Goal: Share content: Share content

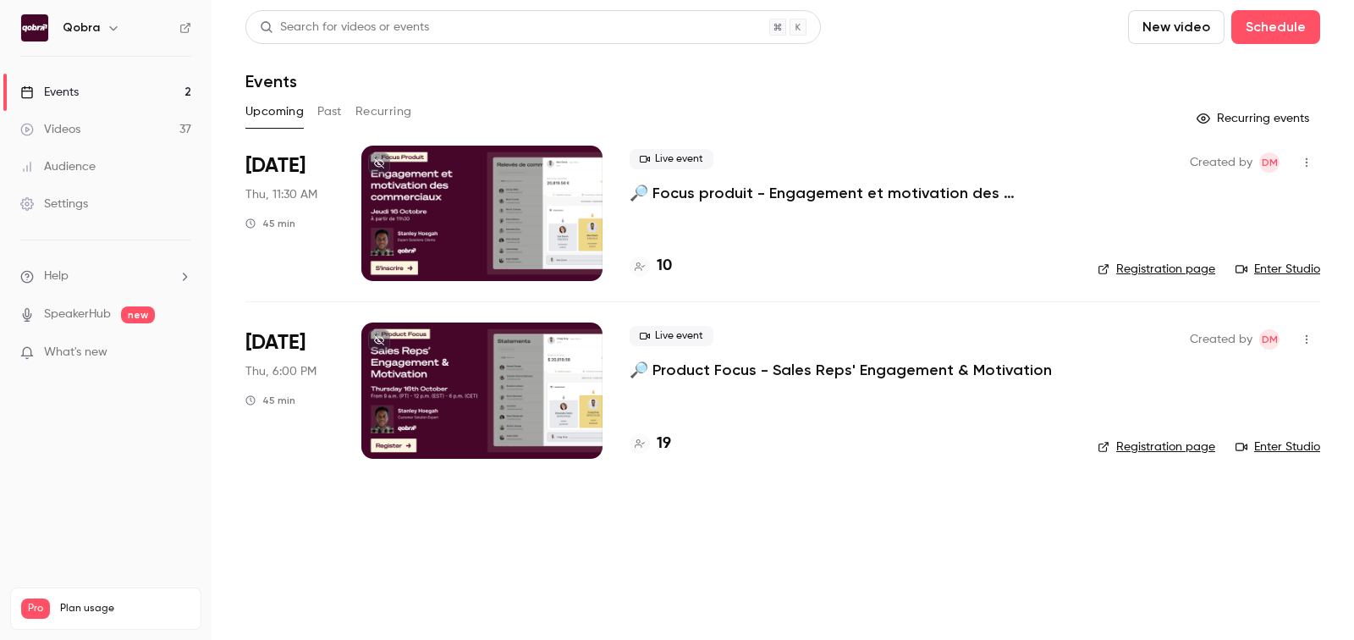
click at [342, 115] on div "Upcoming Past Recurring" at bounding box center [782, 111] width 1074 height 27
click at [339, 115] on button "Past" at bounding box center [329, 111] width 25 height 27
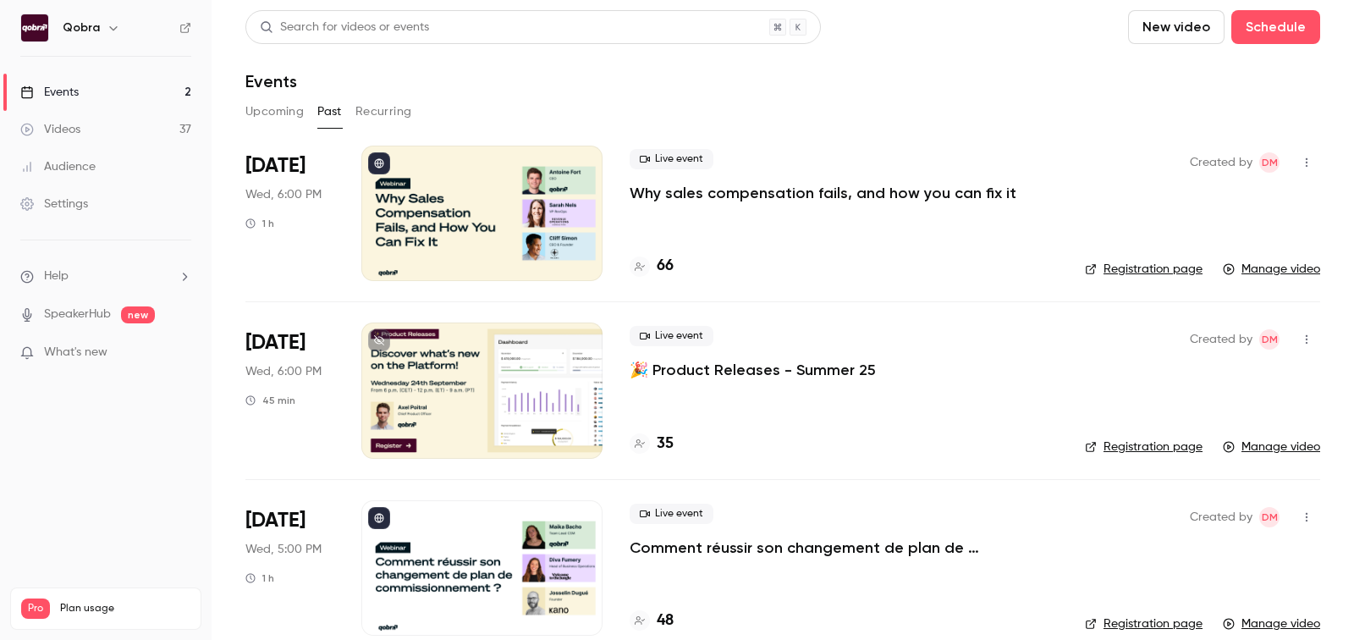
click at [662, 267] on h4 "66" at bounding box center [665, 266] width 17 height 23
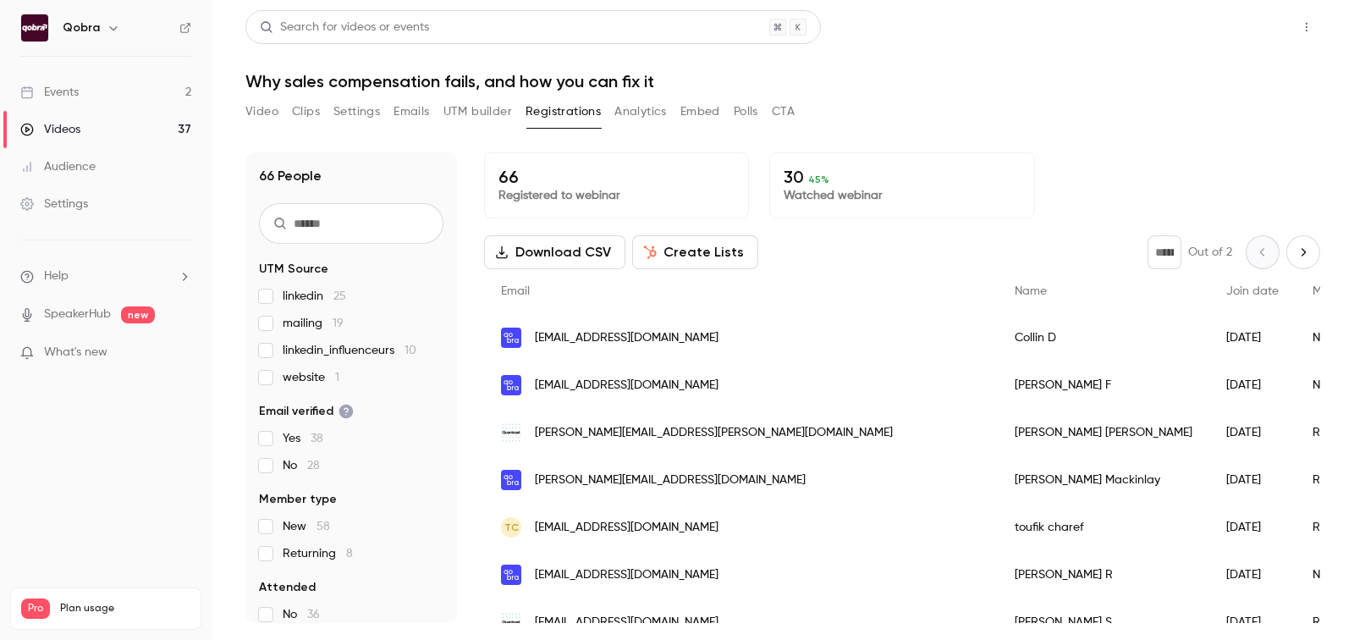
click at [1263, 14] on button "Share" at bounding box center [1245, 27] width 67 height 34
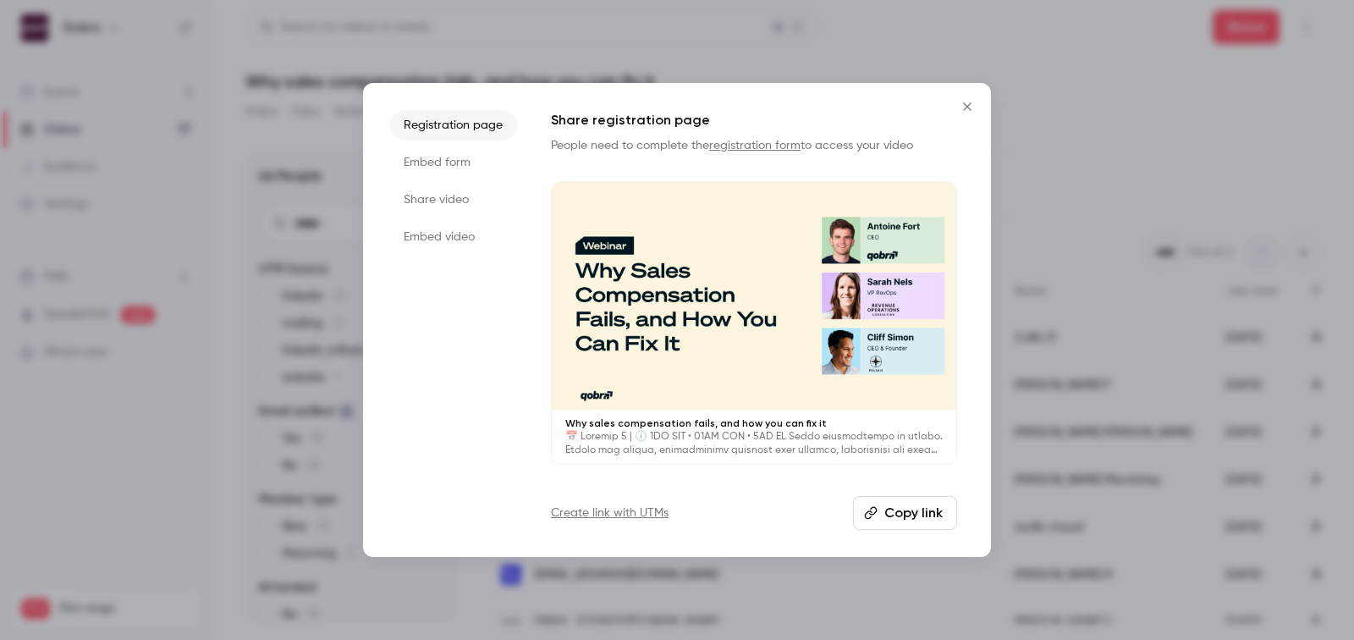
click at [478, 185] on li "Share video" at bounding box center [453, 199] width 127 height 30
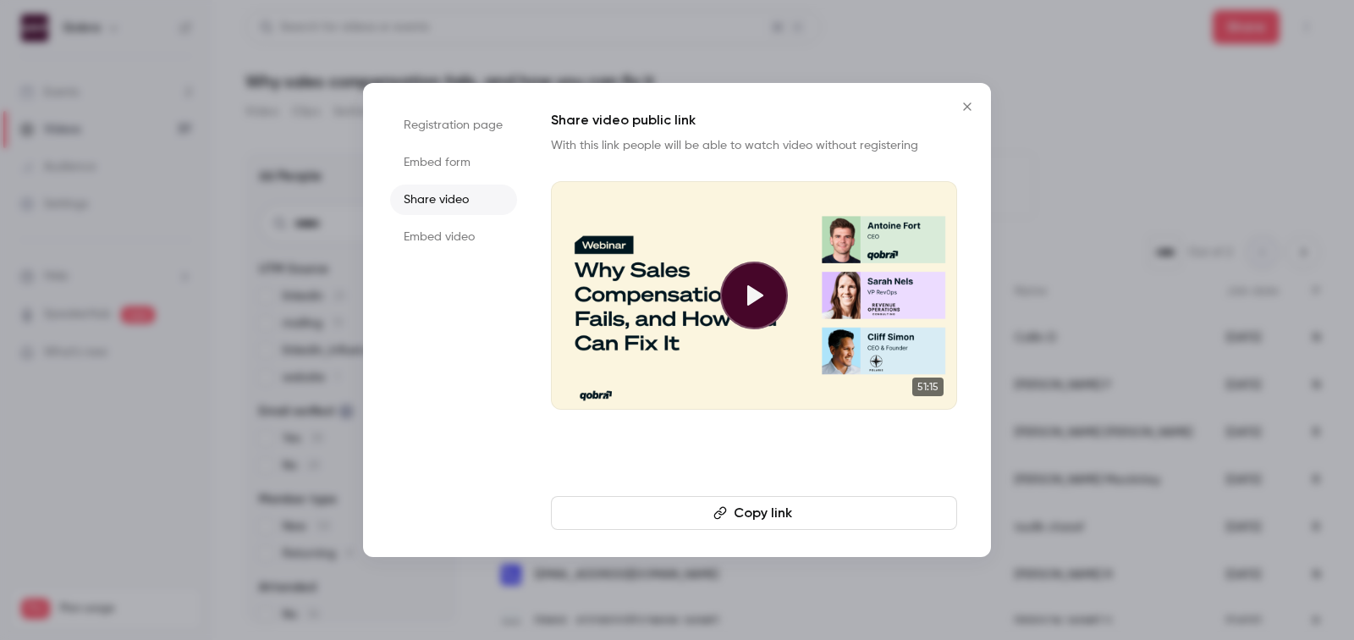
click at [764, 522] on button "Copy link" at bounding box center [754, 513] width 406 height 34
click at [964, 105] on icon "Close" at bounding box center [967, 107] width 20 height 14
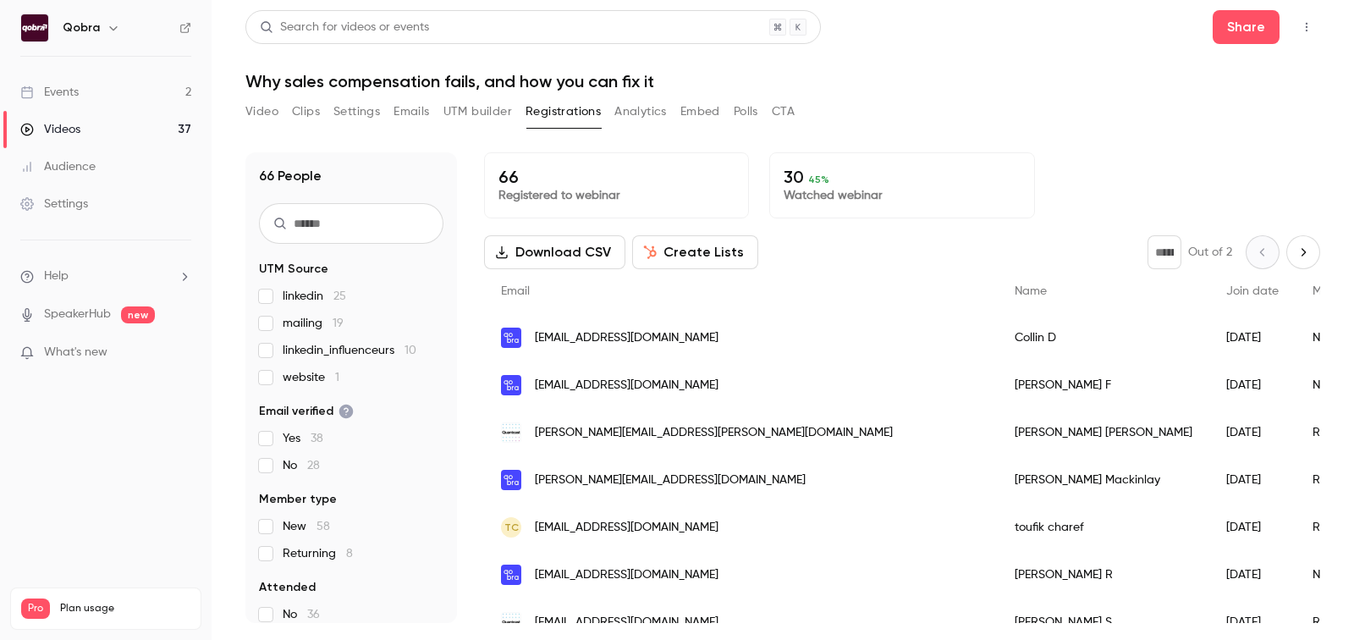
scroll to position [85, 0]
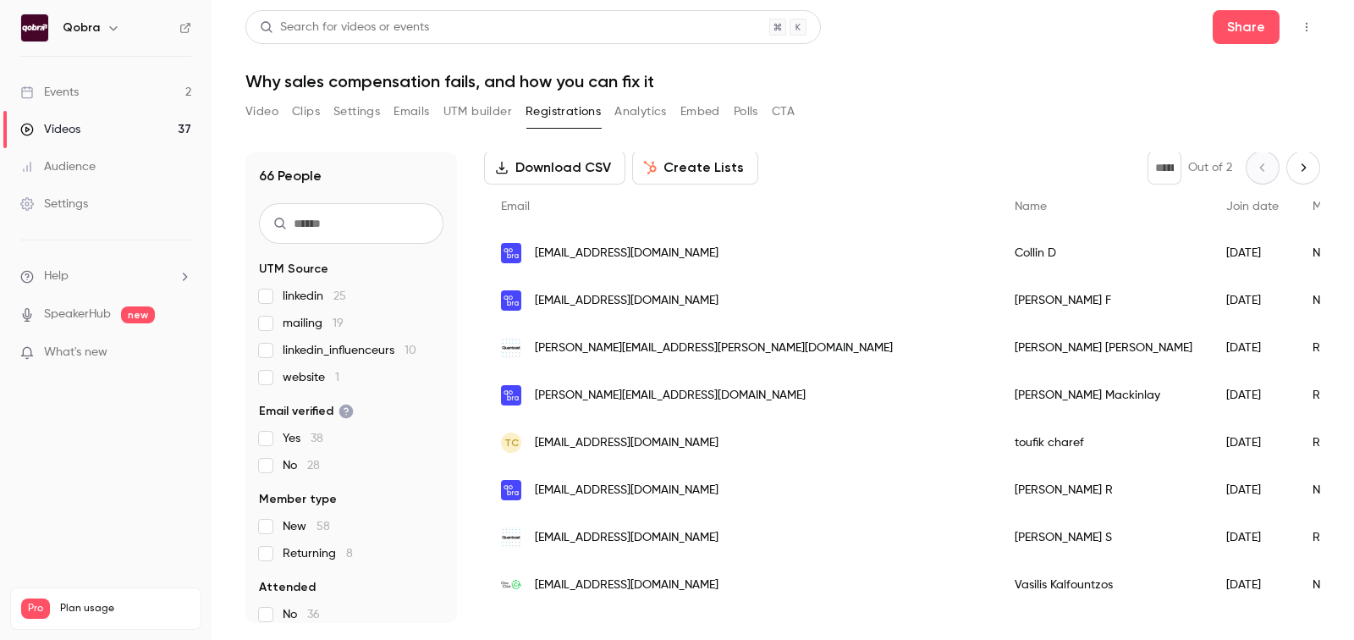
click at [154, 99] on link "Events 2" at bounding box center [106, 92] width 212 height 37
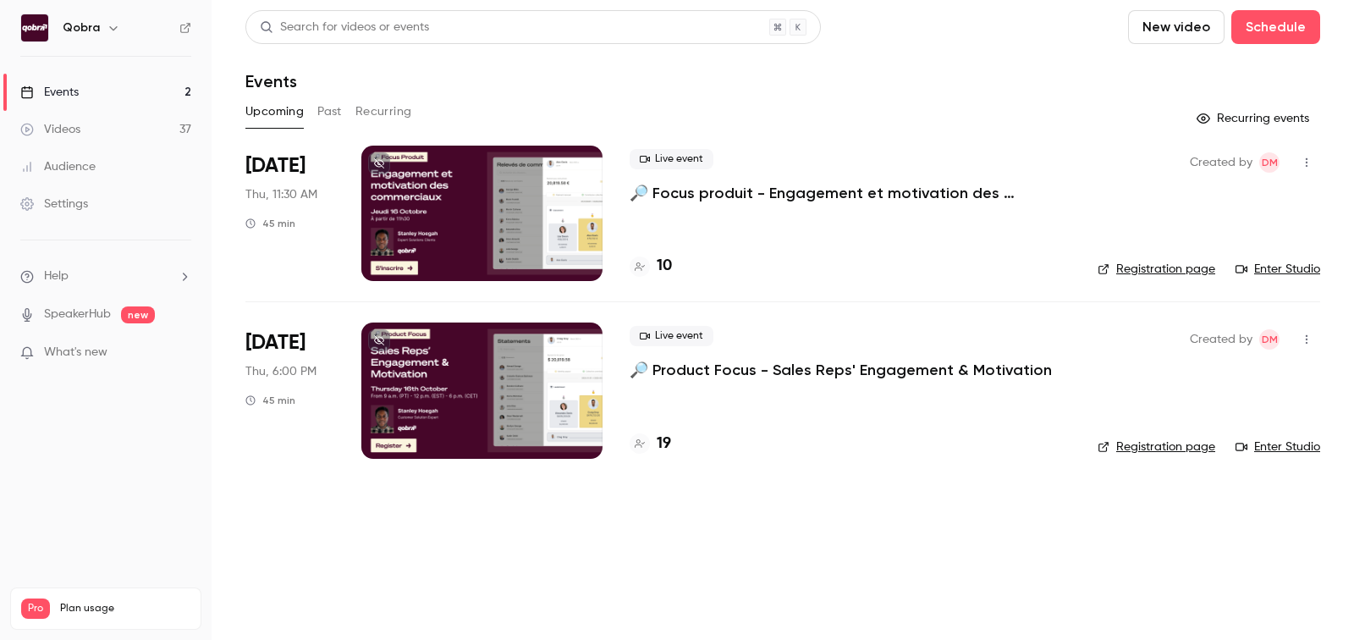
click at [80, 122] on div "Videos" at bounding box center [50, 129] width 60 height 17
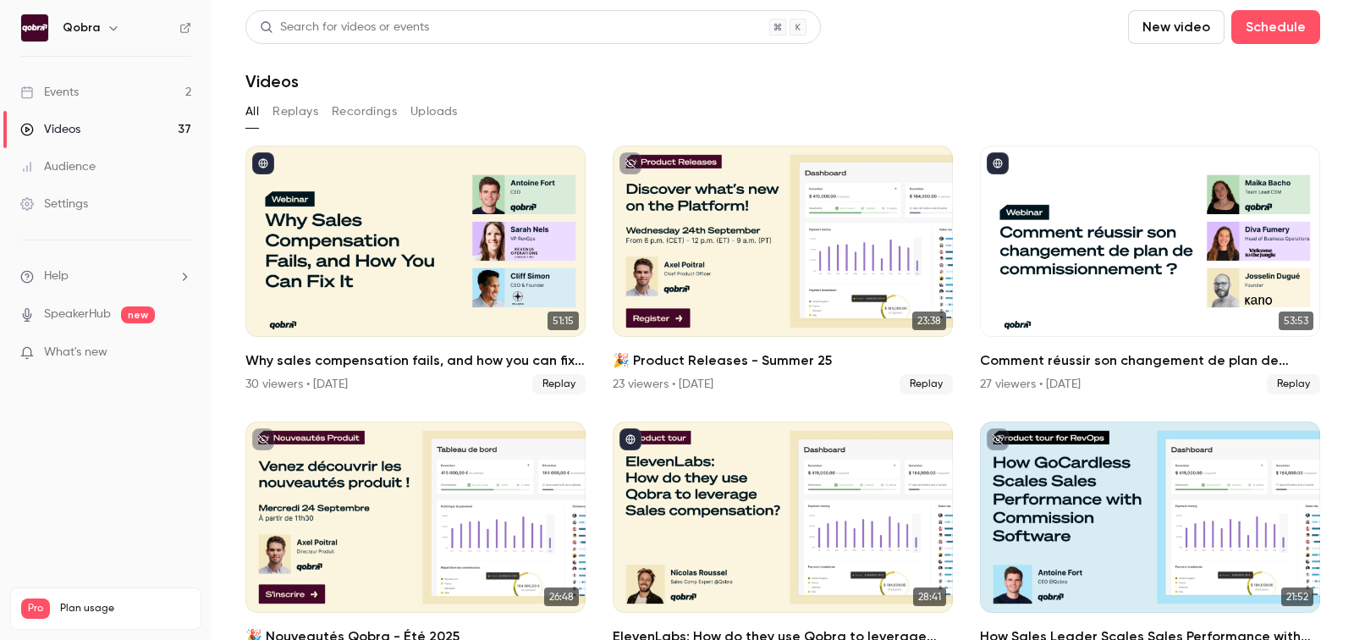
click at [311, 115] on button "Replays" at bounding box center [295, 111] width 46 height 27
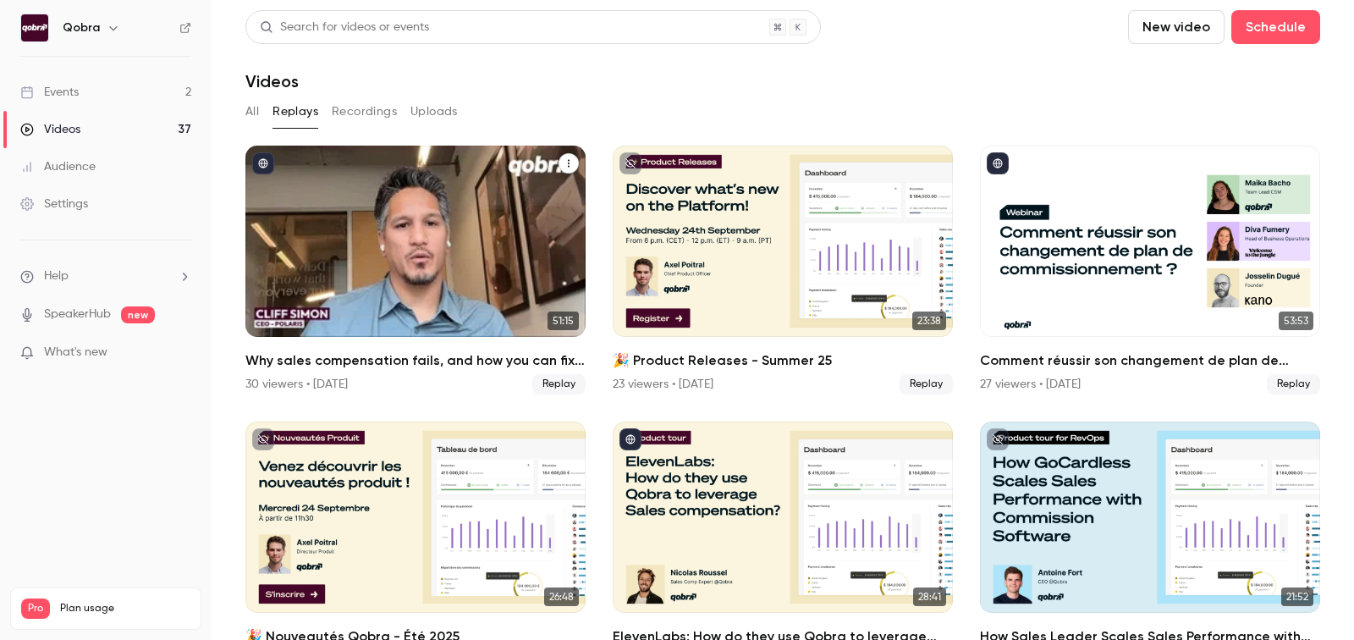
click at [284, 357] on h2 "Why sales compensation fails, and how you can fix it" at bounding box center [415, 360] width 340 height 20
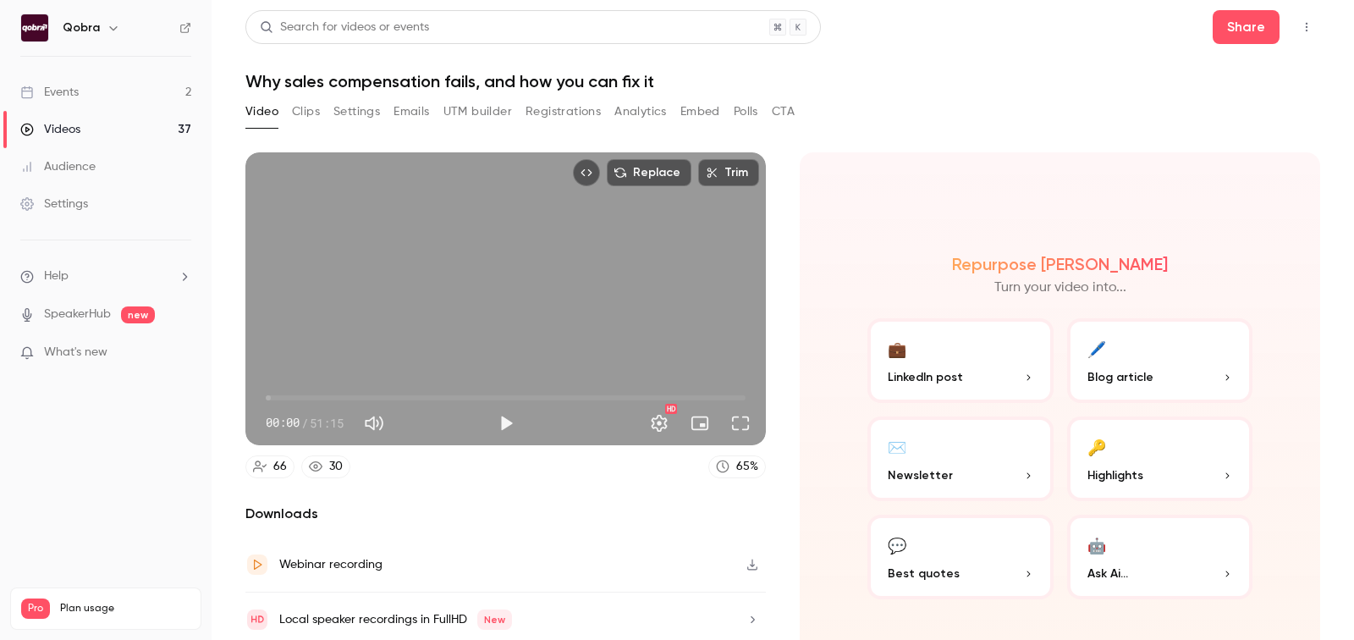
click at [642, 115] on button "Analytics" at bounding box center [640, 111] width 52 height 27
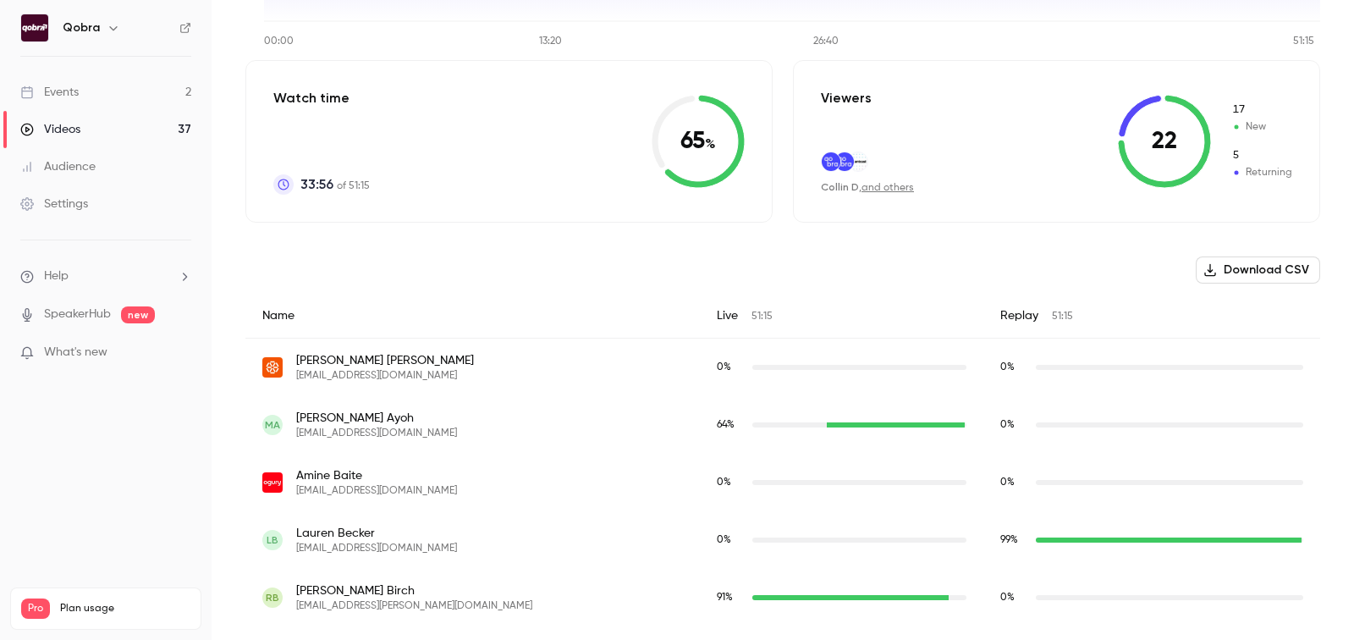
scroll to position [536, 0]
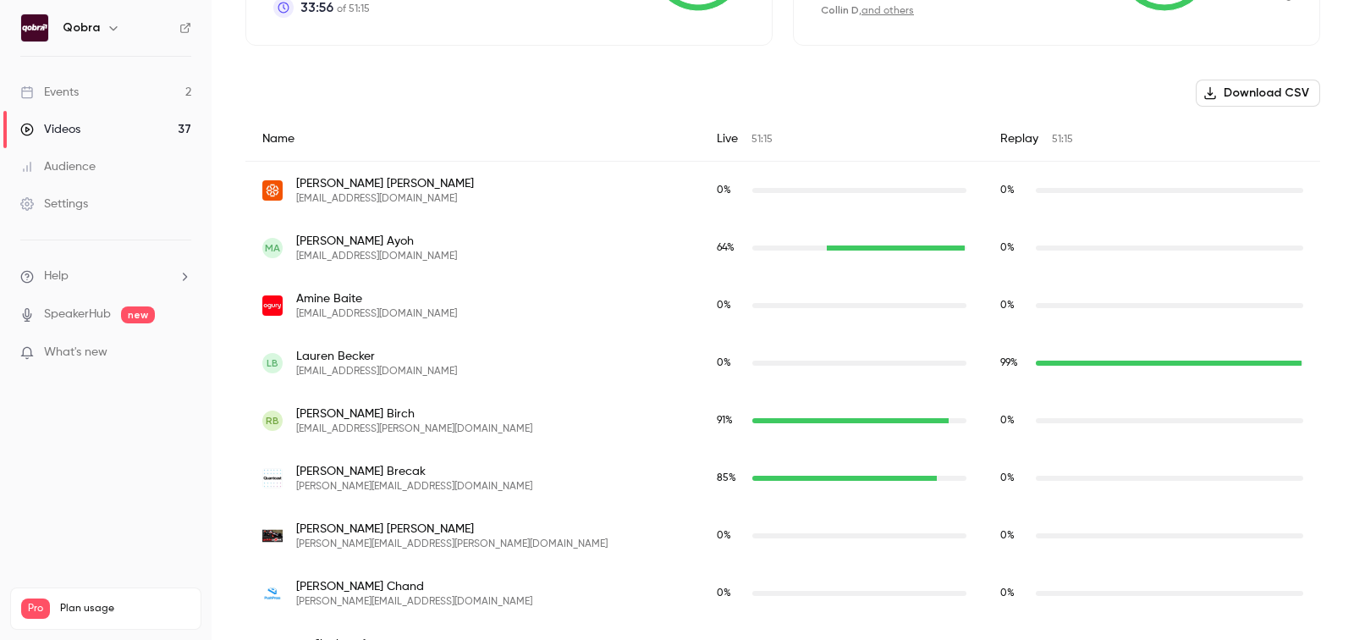
click at [354, 351] on span "[PERSON_NAME]" at bounding box center [376, 356] width 161 height 17
copy span "[PERSON_NAME]"
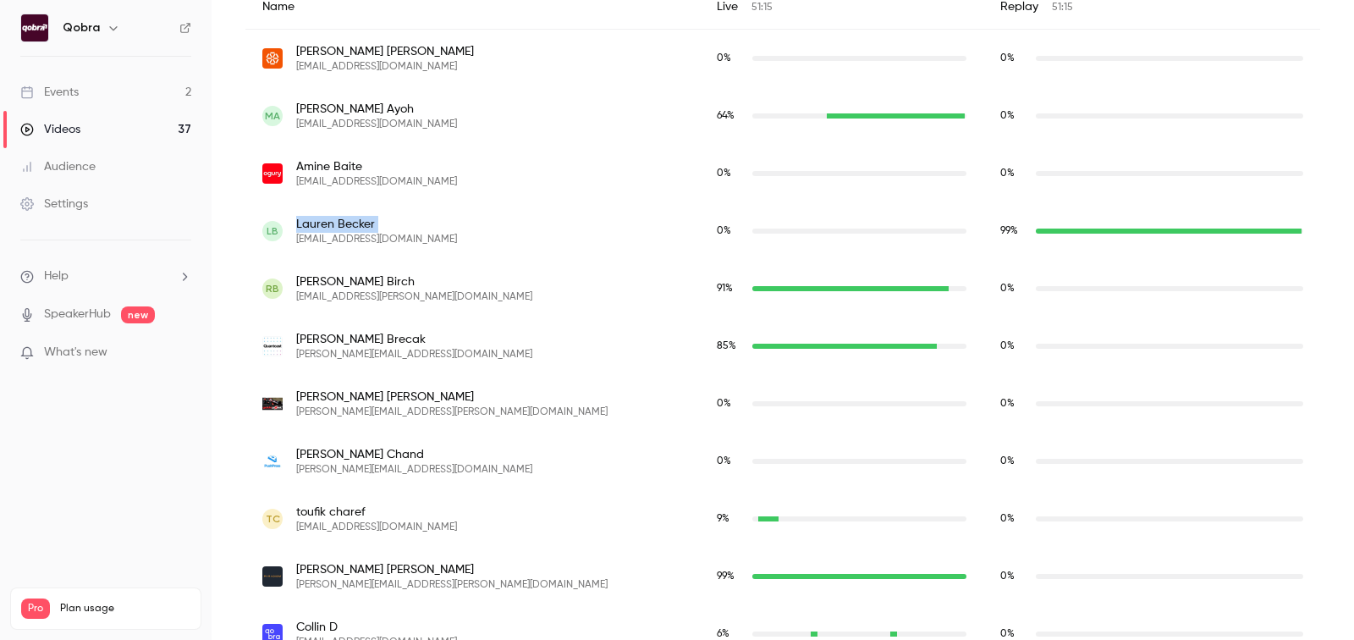
scroll to position [669, 0]
click at [343, 281] on span "[PERSON_NAME]" at bounding box center [414, 280] width 236 height 17
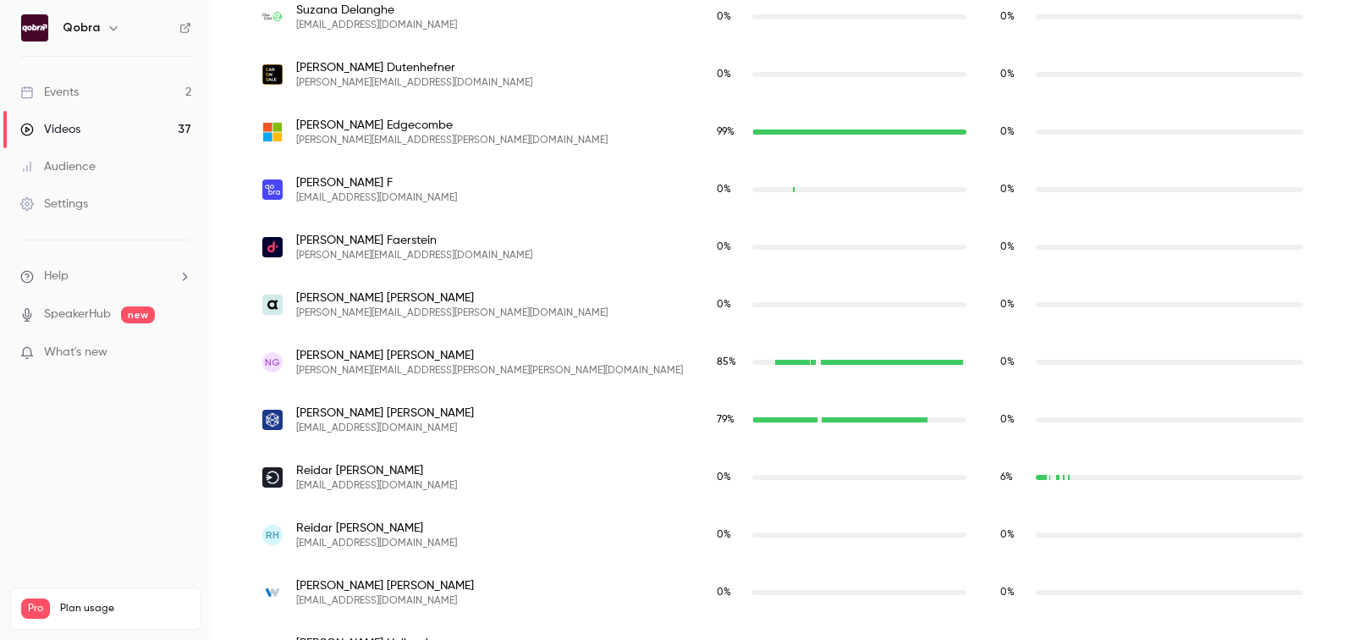
scroll to position [1508, 0]
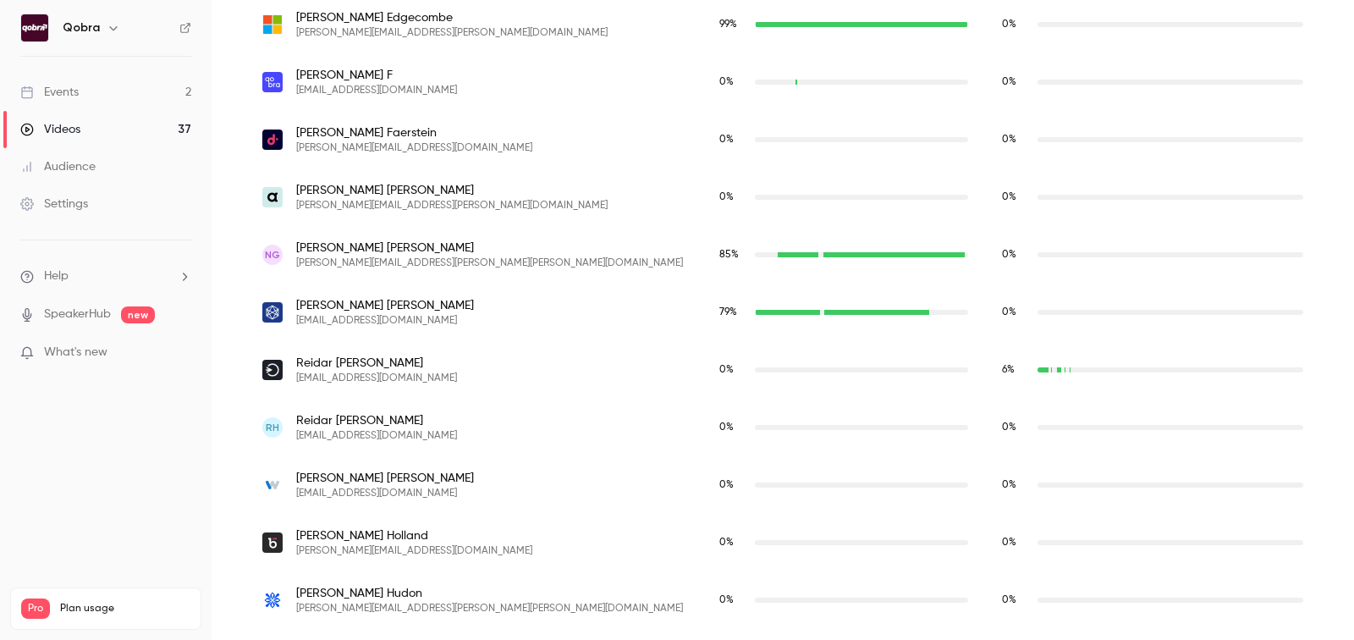
click at [319, 361] on span "[PERSON_NAME]" at bounding box center [376, 362] width 161 height 17
copy span "[PERSON_NAME]"
click at [134, 104] on link "Events 2" at bounding box center [106, 92] width 212 height 37
